Goal: Task Accomplishment & Management: Manage account settings

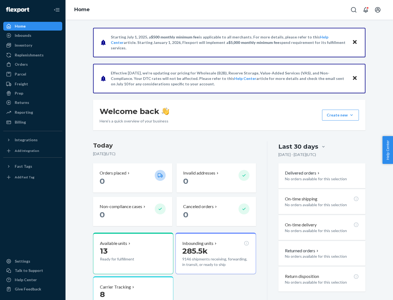
click at [352, 115] on button "Create new Create new inbound Create new order Create new product" at bounding box center [340, 115] width 37 height 11
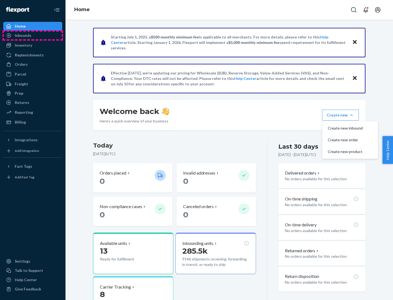
click at [33, 35] on div "Inbounds" at bounding box center [33, 36] width 58 height 8
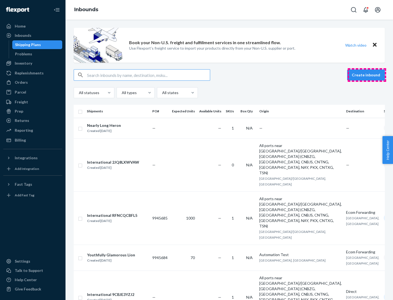
click at [367, 75] on button "Create inbound" at bounding box center [366, 75] width 38 height 11
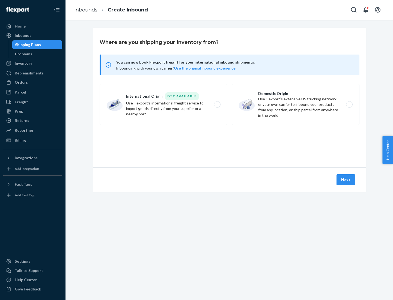
click at [296, 105] on label "Domestic Origin Use Flexport’s extensive US trucking network or your own carrie…" at bounding box center [296, 104] width 128 height 41
click at [349, 105] on input "Domestic Origin Use Flexport’s extensive US trucking network or your own carrie…" at bounding box center [351, 105] width 4 height 4
radio input "true"
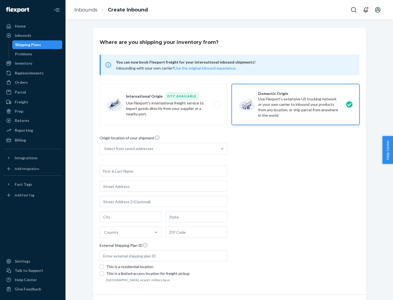
click at [127, 149] on div "Select from saved addresses" at bounding box center [128, 148] width 49 height 5
click at [105, 149] on input "Select from saved addresses" at bounding box center [104, 148] width 1 height 5
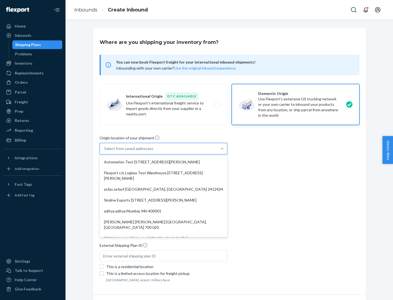
scroll to position [2, 0]
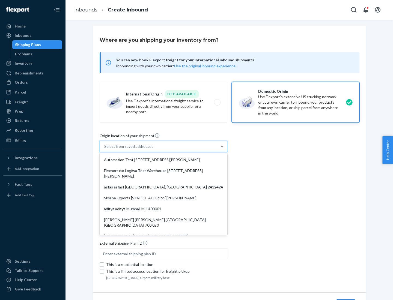
click at [163, 160] on div "Automation Test [STREET_ADDRESS][PERSON_NAME]" at bounding box center [164, 159] width 126 height 11
click at [105, 149] on input "option Automation Test [STREET_ADDRESS][PERSON_NAME]. 9 results available. Use …" at bounding box center [104, 146] width 1 height 5
type input "Automation Test"
type input "[STREET_ADDRESS][PERSON_NAME]"
type input "9th Floor"
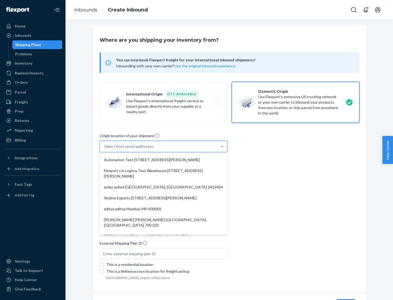
type input "[GEOGRAPHIC_DATA]"
type input "CA"
type input "94104"
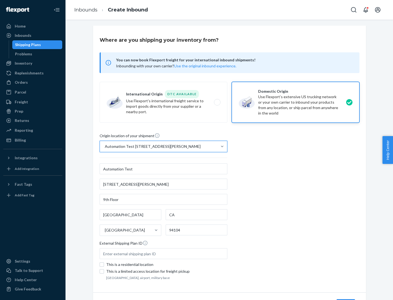
scroll to position [32, 0]
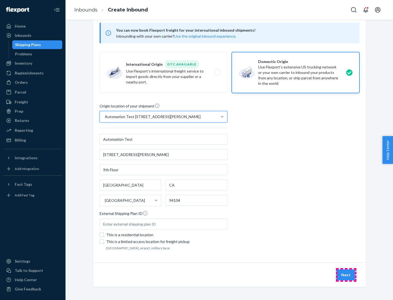
click at [346, 275] on button "Next" at bounding box center [345, 275] width 19 height 11
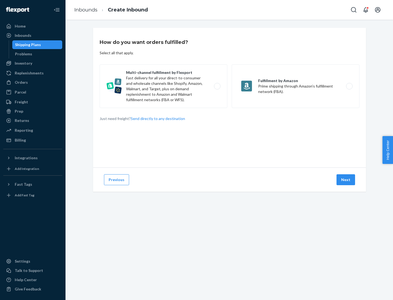
click at [163, 86] on label "Multi-channel fulfillment by Flexport Fast delivery for all your direct-to-cons…" at bounding box center [164, 86] width 128 height 44
click at [217, 86] on input "Multi-channel fulfillment by Flexport Fast delivery for all your direct-to-cons…" at bounding box center [219, 87] width 4 height 4
radio input "true"
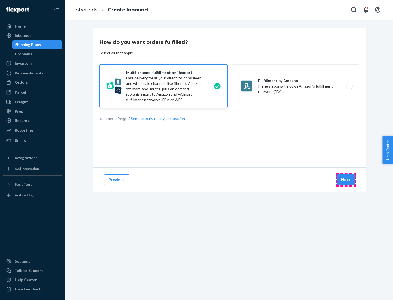
click at [346, 180] on button "Next" at bounding box center [345, 179] width 19 height 11
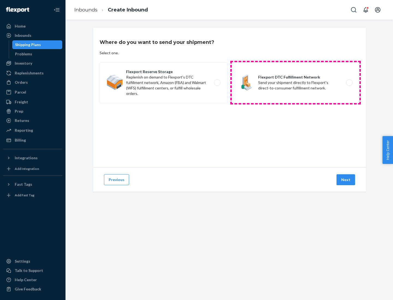
click at [296, 83] on label "Flexport DTC Fulfillment Network Send your shipment directly to Flexport's dire…" at bounding box center [296, 82] width 128 height 41
click at [349, 83] on input "Flexport DTC Fulfillment Network Send your shipment directly to Flexport's dire…" at bounding box center [351, 83] width 4 height 4
radio input "true"
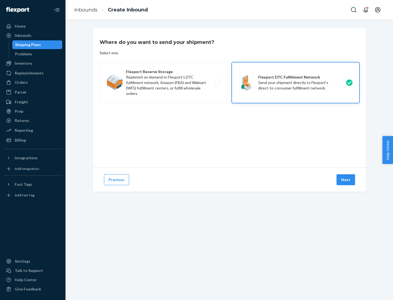
click at [346, 180] on button "Next" at bounding box center [345, 179] width 19 height 11
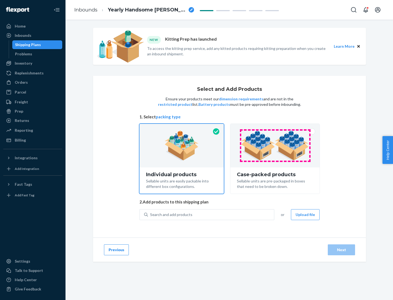
click at [275, 146] on img at bounding box center [275, 146] width 68 height 30
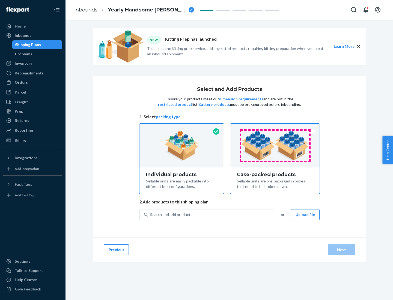
click at [275, 127] on input "Case-packed products Sellable units are pre-packaged in boxes that need to be b…" at bounding box center [275, 126] width 4 height 4
radio input "true"
radio input "false"
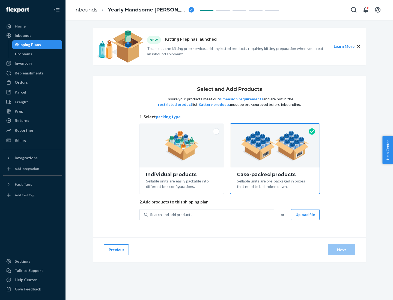
click at [211, 215] on div "Search and add products" at bounding box center [211, 215] width 126 height 10
click at [151, 215] on input "Search and add products" at bounding box center [150, 214] width 1 height 5
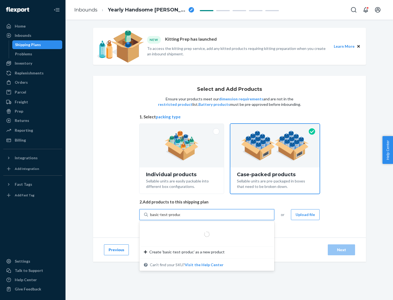
type input "basic-test-product-1"
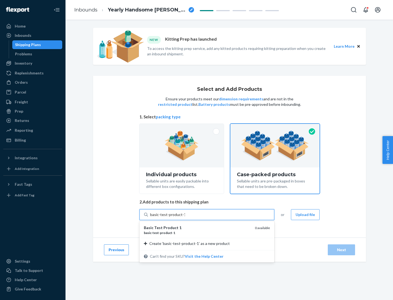
click at [197, 233] on div "basic - test - product - 1" at bounding box center [197, 233] width 107 height 5
click at [185, 218] on input "basic-test-product-1" at bounding box center [167, 214] width 35 height 5
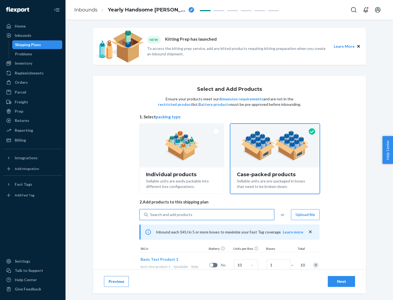
scroll to position [20, 0]
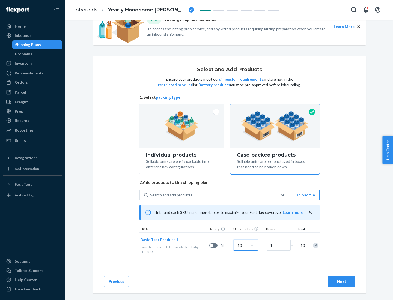
type input "10"
type input "7"
click at [341, 282] on div "Next" at bounding box center [341, 281] width 18 height 5
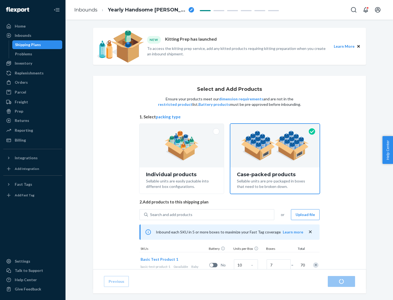
radio input "true"
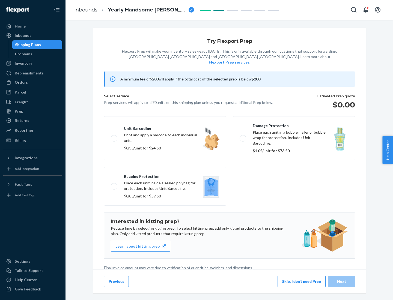
scroll to position [1, 0]
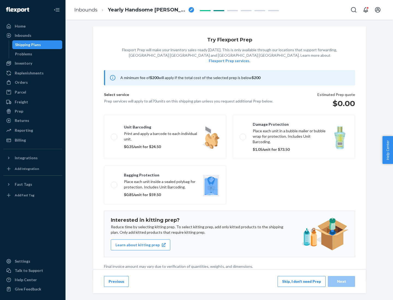
click at [165, 174] on label "Bagging protection Place each unit inside a sealed polybag for protection. Incl…" at bounding box center [165, 185] width 122 height 39
click at [114, 183] on input "Bagging protection Place each unit inside a sealed polybag for protection. Incl…" at bounding box center [113, 185] width 4 height 4
checkbox input "true"
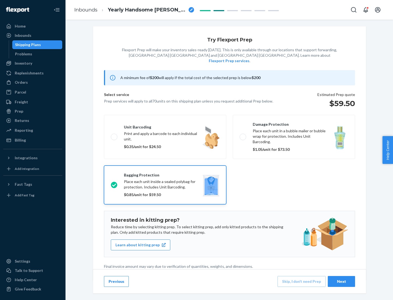
click at [341, 281] on div "Next" at bounding box center [341, 281] width 18 height 5
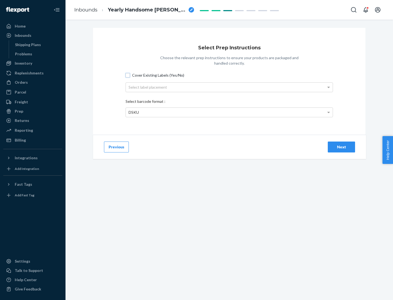
click at [128, 75] on input "Cover Existing Labels (Yes/No)" at bounding box center [128, 75] width 4 height 4
checkbox input "true"
click at [229, 87] on div "Select label placement" at bounding box center [229, 87] width 207 height 9
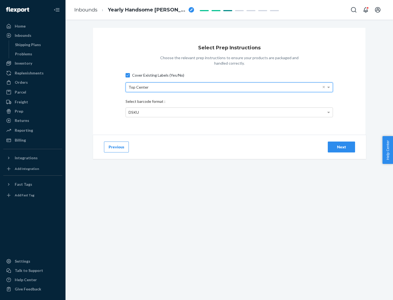
click at [229, 112] on div "DSKU" at bounding box center [229, 112] width 207 height 9
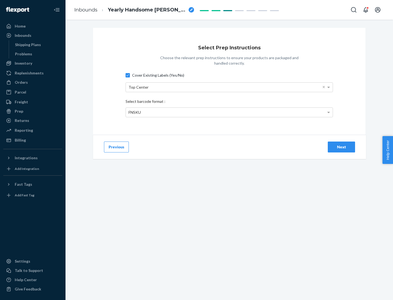
click at [341, 147] on div "Next" at bounding box center [341, 146] width 18 height 5
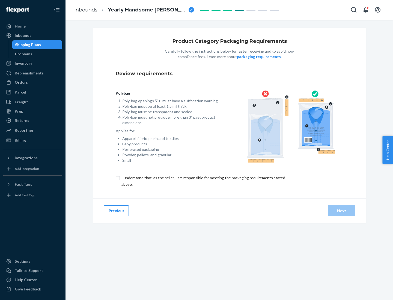
click at [203, 181] on input "checkbox" at bounding box center [206, 181] width 181 height 13
checkbox input "true"
click at [341, 211] on div "Next" at bounding box center [341, 210] width 18 height 5
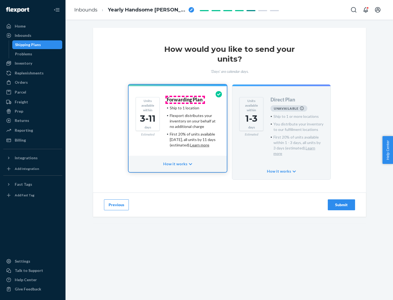
click at [185, 100] on h4 "Forwarding Plan" at bounding box center [185, 99] width 36 height 5
click at [341, 202] on div "Submit" at bounding box center [341, 204] width 18 height 5
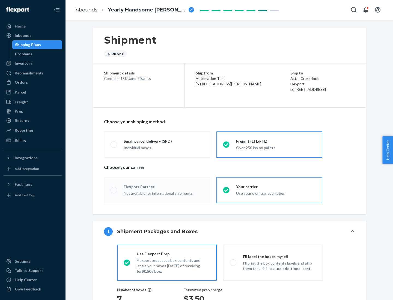
radio input "true"
radio input "false"
radio input "true"
radio input "false"
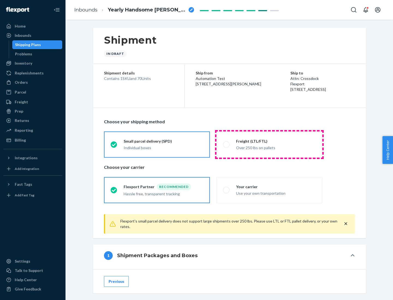
click at [269, 144] on div "Over 250 lbs on pallets" at bounding box center [276, 147] width 80 height 7
click at [227, 144] on input "Freight (LTL/FTL) Over 250 lbs on pallets" at bounding box center [225, 145] width 4 height 4
radio input "true"
radio input "false"
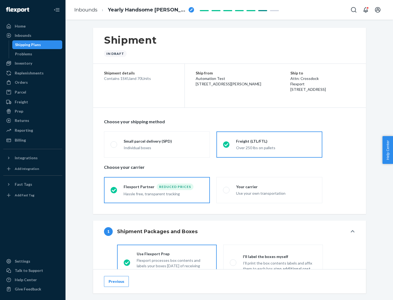
scroll to position [30, 0]
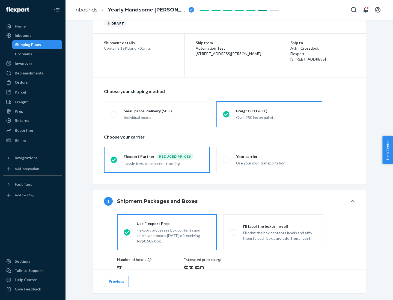
click at [269, 160] on div "Use your own transportation" at bounding box center [276, 162] width 80 height 7
click at [227, 160] on input "Your carrier Use your own transportation" at bounding box center [225, 160] width 4 height 4
radio input "true"
radio input "false"
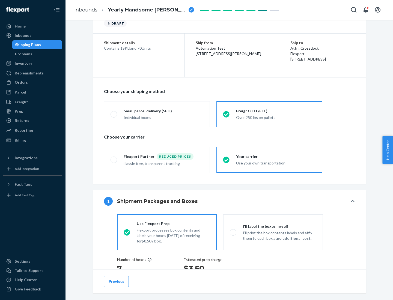
scroll to position [139, 0]
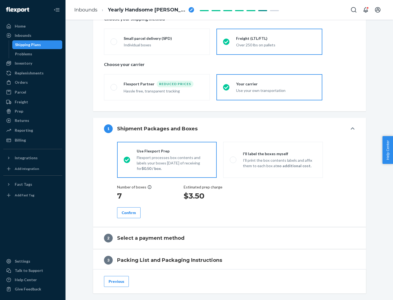
click at [273, 160] on p "I’ll print the box contents labels and affix them to each box at no additional …" at bounding box center [279, 163] width 73 height 11
click at [233, 160] on input "I'll label the boxes myself I’ll print the box contents labels and affix them t…" at bounding box center [232, 160] width 4 height 4
radio input "true"
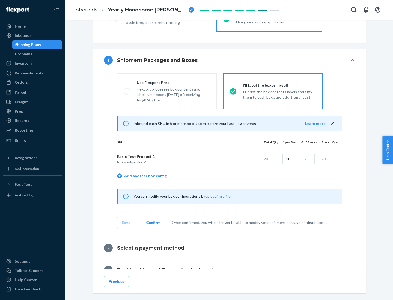
scroll to position [94, 0]
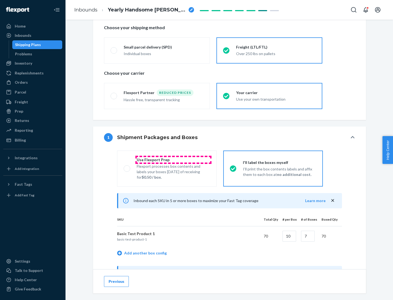
click at [173, 160] on div "Use Flexport Prep" at bounding box center [173, 159] width 73 height 5
click at [127, 167] on input "Use Flexport Prep Flexport processes box contents and labels your boxes [DATE] …" at bounding box center [126, 169] width 4 height 4
radio input "true"
radio input "false"
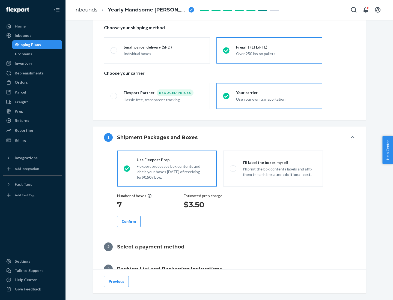
scroll to position [156, 0]
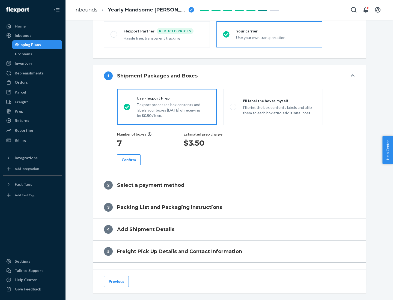
click at [129, 160] on div "Confirm" at bounding box center [129, 159] width 14 height 5
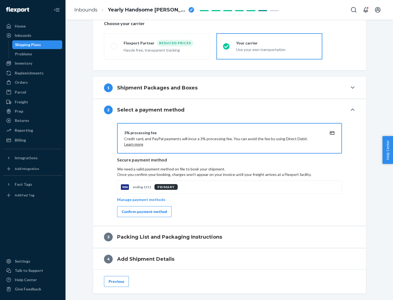
scroll to position [196, 0]
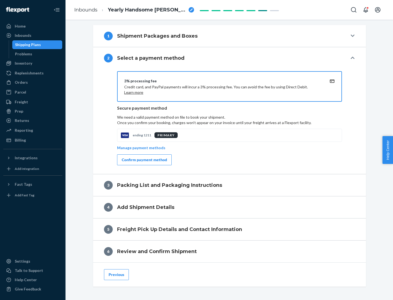
click at [144, 160] on div "Confirm payment method" at bounding box center [144, 159] width 45 height 5
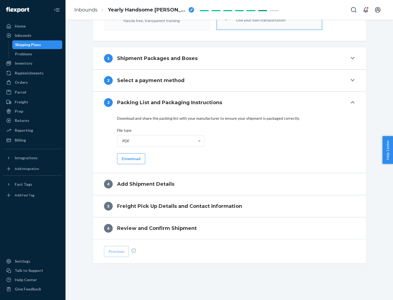
scroll to position [172, 0]
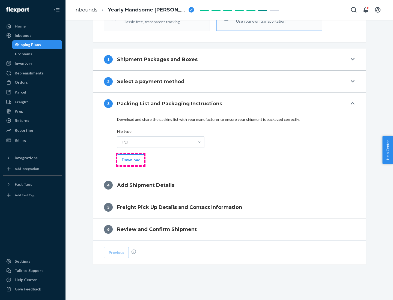
click at [130, 160] on button "Download" at bounding box center [131, 159] width 28 height 11
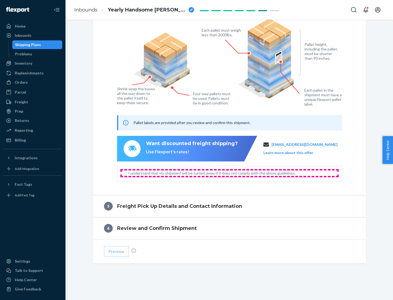
click at [230, 173] on span "I understand that my shipment will be turned away if it does not comply with th…" at bounding box center [232, 173] width 209 height 5
click at [126, 173] on input "I understand that my shipment will be turned away if it does not comply with th…" at bounding box center [124, 173] width 4 height 4
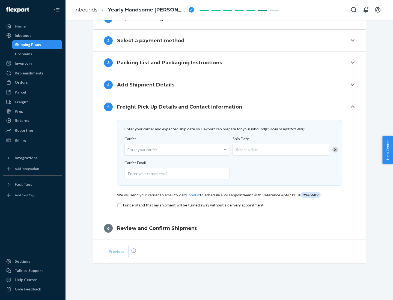
click at [230, 205] on input "checkbox" at bounding box center [229, 205] width 225 height 7
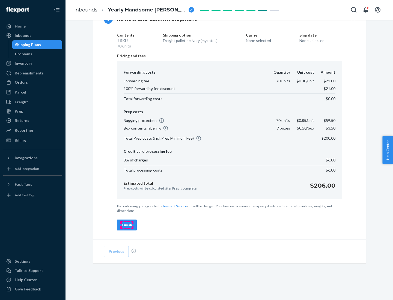
click at [127, 225] on div "Finish" at bounding box center [127, 224] width 10 height 5
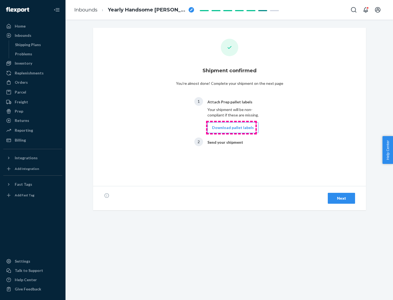
click at [231, 128] on button "Download pallet labels" at bounding box center [232, 127] width 51 height 11
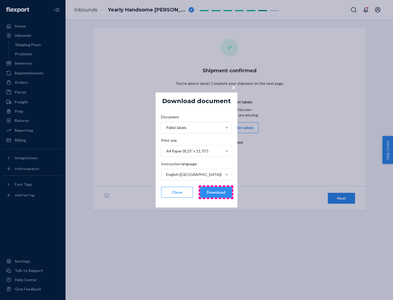
click at [216, 192] on button "Download" at bounding box center [216, 192] width 32 height 11
click at [233, 87] on span "×" at bounding box center [233, 87] width 4 height 9
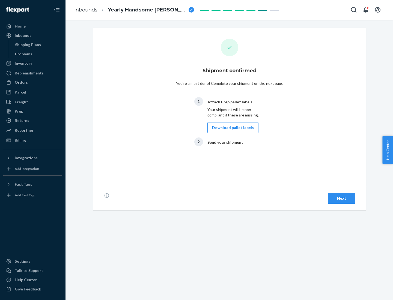
click at [341, 198] on div "Next" at bounding box center [341, 198] width 18 height 5
